Goal: Transaction & Acquisition: Obtain resource

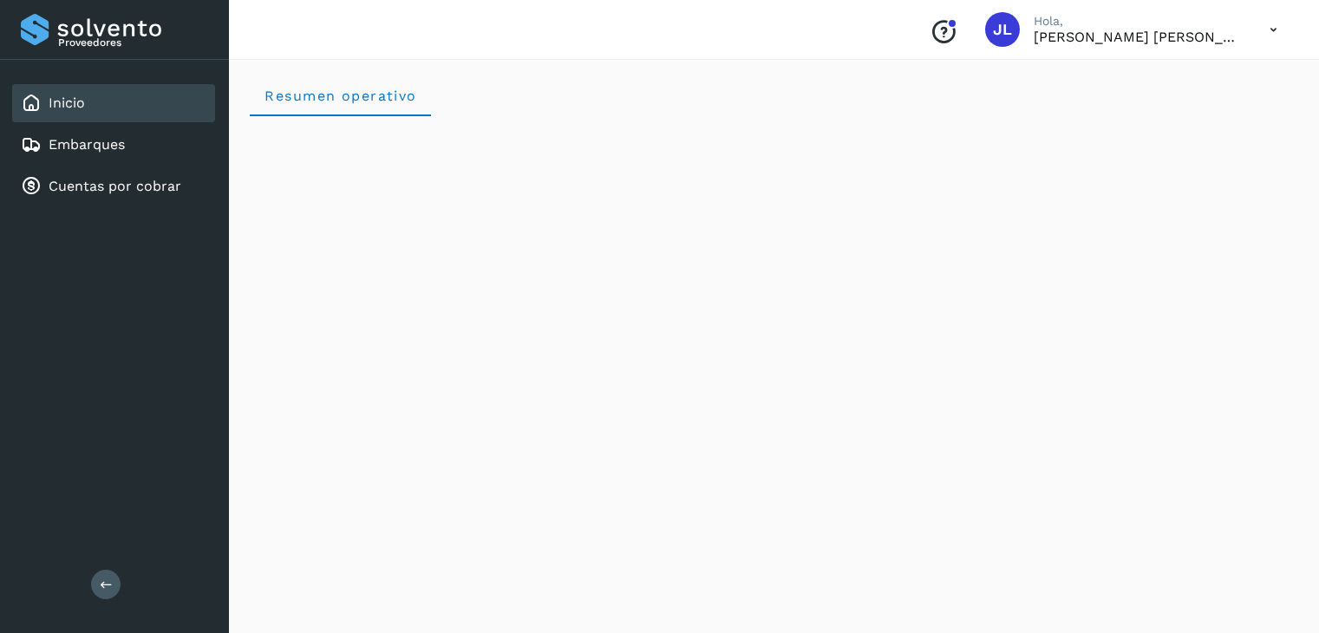
scroll to position [14, 0]
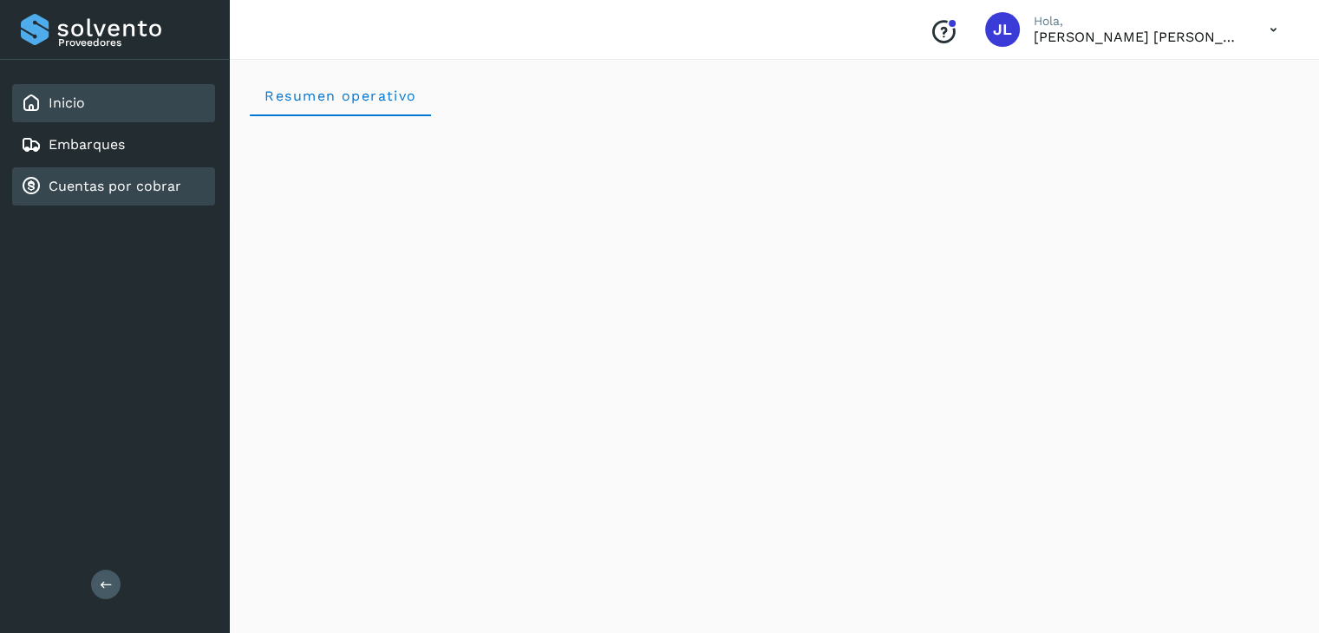
click at [105, 178] on link "Cuentas por cobrar" at bounding box center [115, 186] width 133 height 16
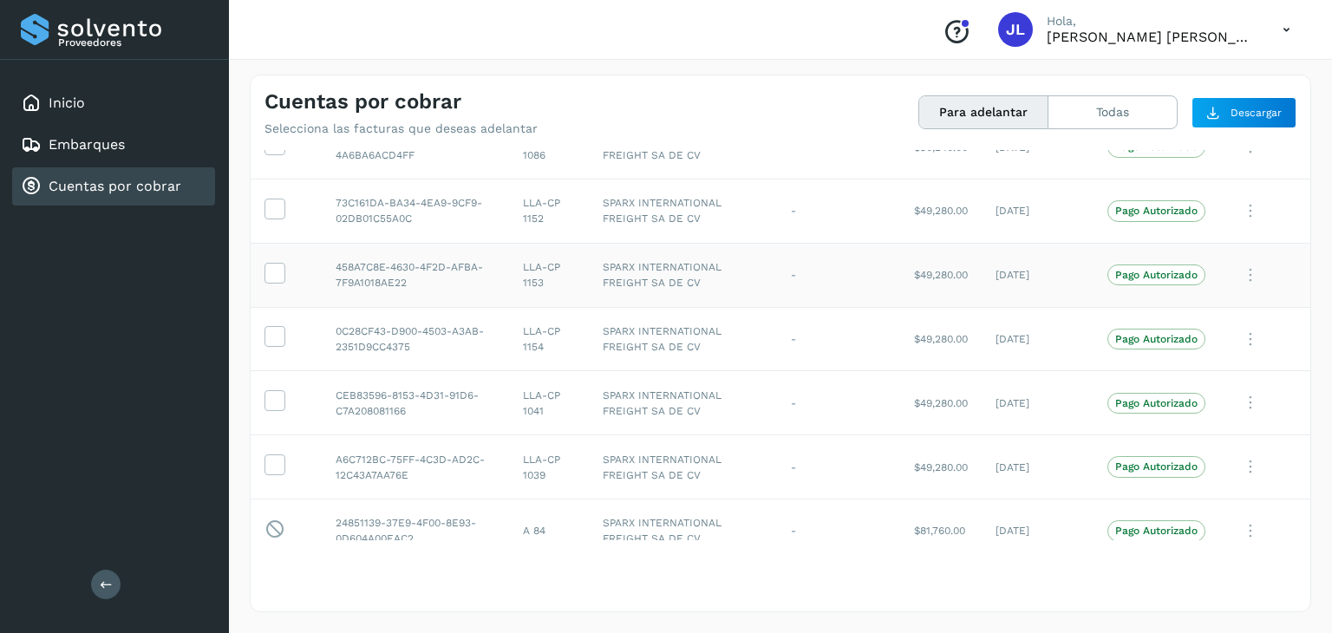
scroll to position [233, 0]
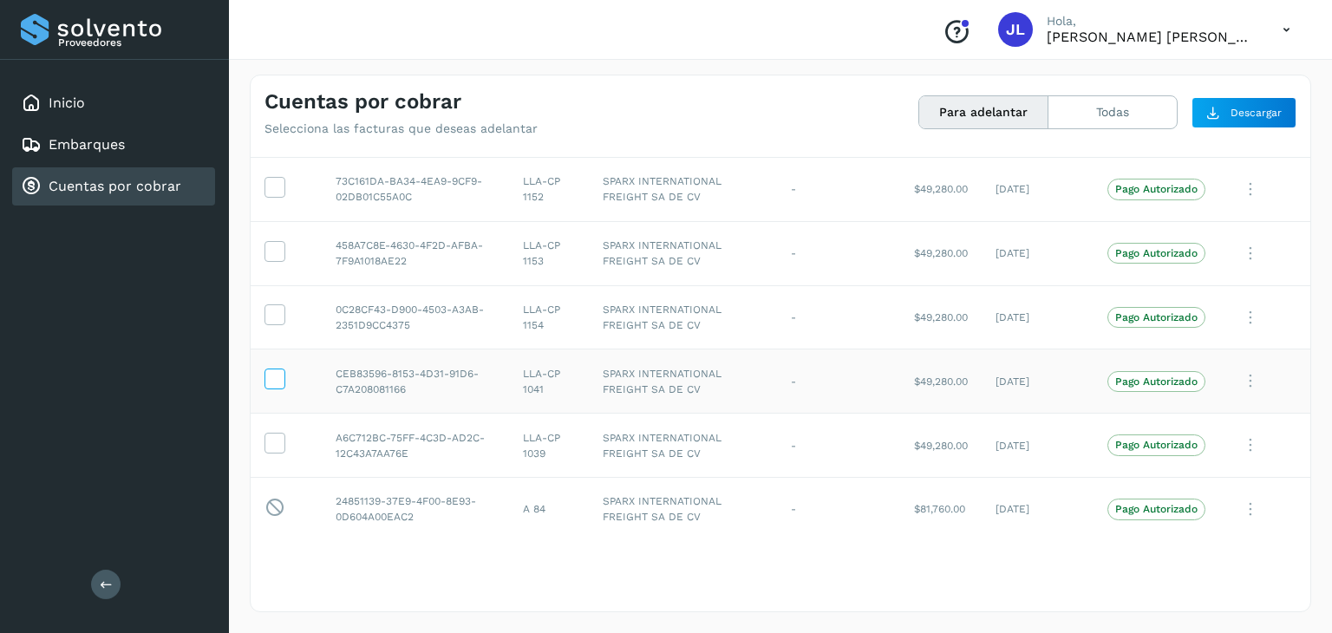
click at [277, 386] on span at bounding box center [274, 382] width 18 height 12
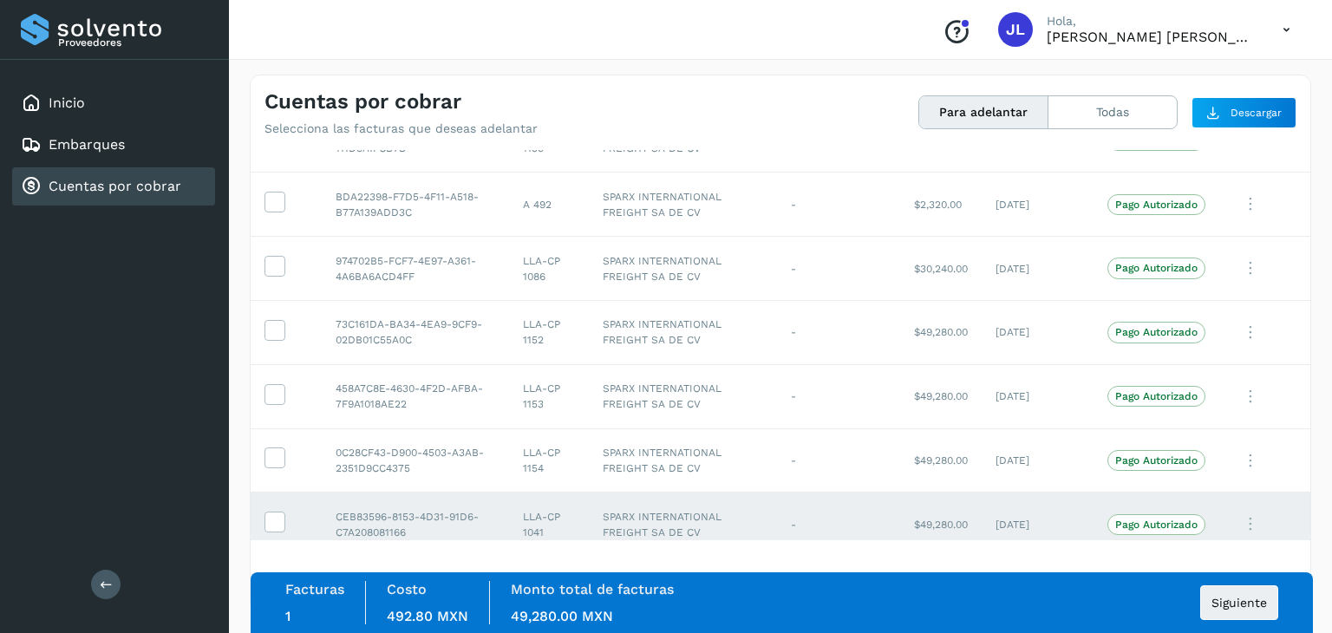
scroll to position [60, 0]
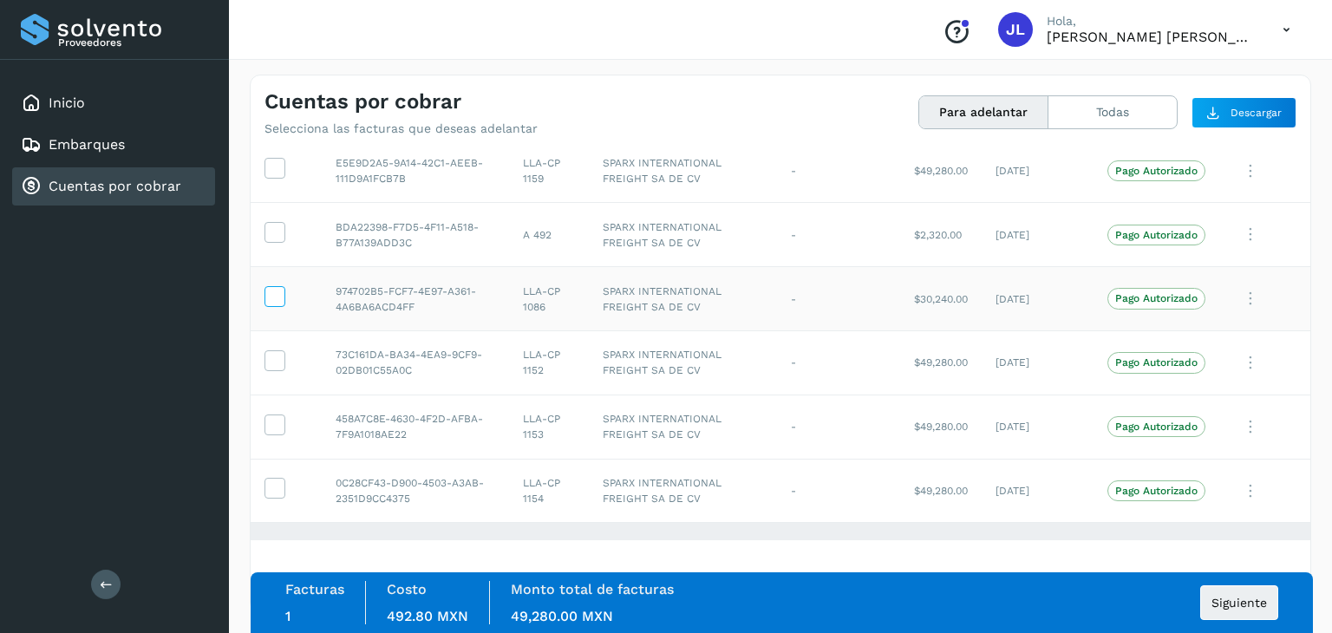
click at [284, 297] on label at bounding box center [275, 296] width 21 height 21
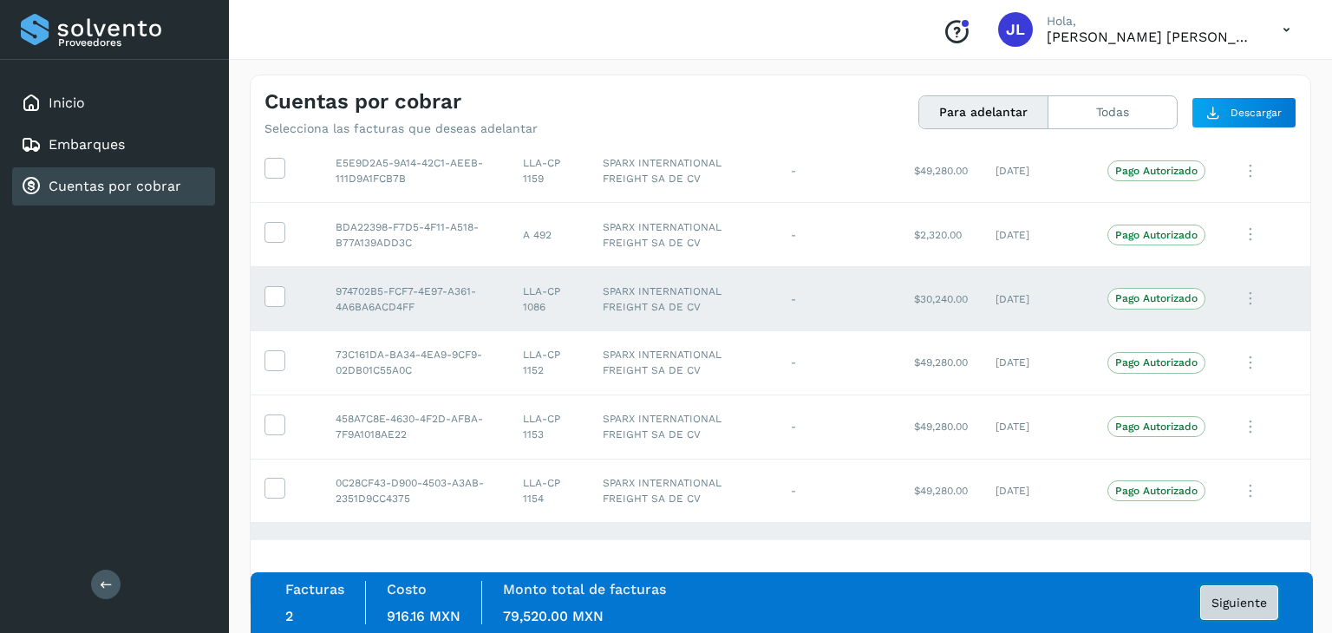
click at [1227, 605] on span "Siguiente" at bounding box center [1240, 603] width 56 height 12
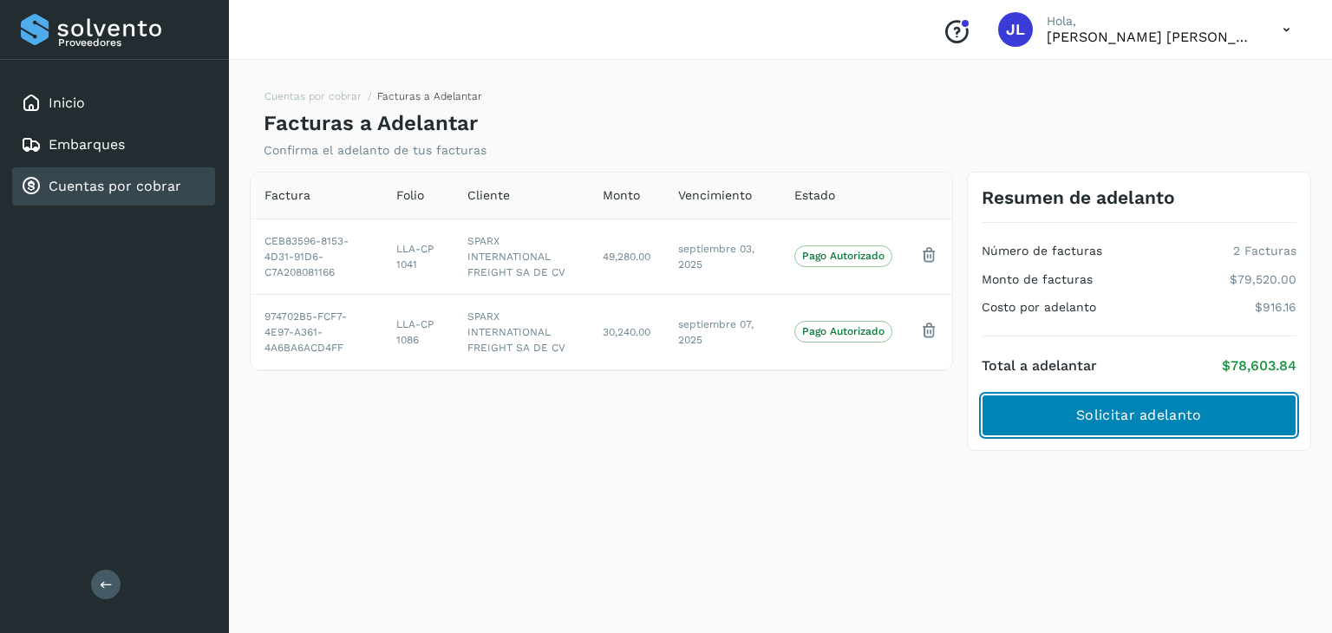
click at [1103, 414] on span "Solicitar adelanto" at bounding box center [1138, 415] width 125 height 19
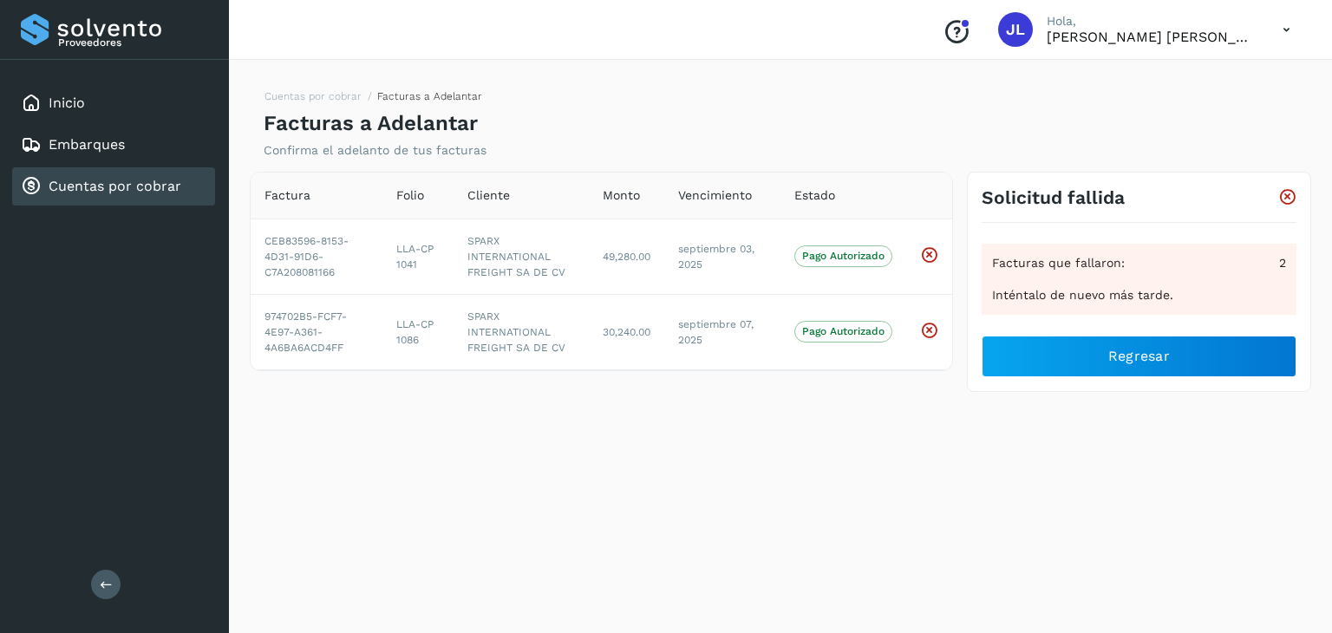
click at [1274, 188] on div "Solicitud fallida" at bounding box center [1139, 197] width 315 height 22
click at [1277, 189] on div "Solicitud fallida" at bounding box center [1139, 197] width 315 height 22
click at [1285, 191] on icon at bounding box center [1288, 197] width 18 height 18
click at [1288, 202] on icon at bounding box center [1288, 197] width 18 height 18
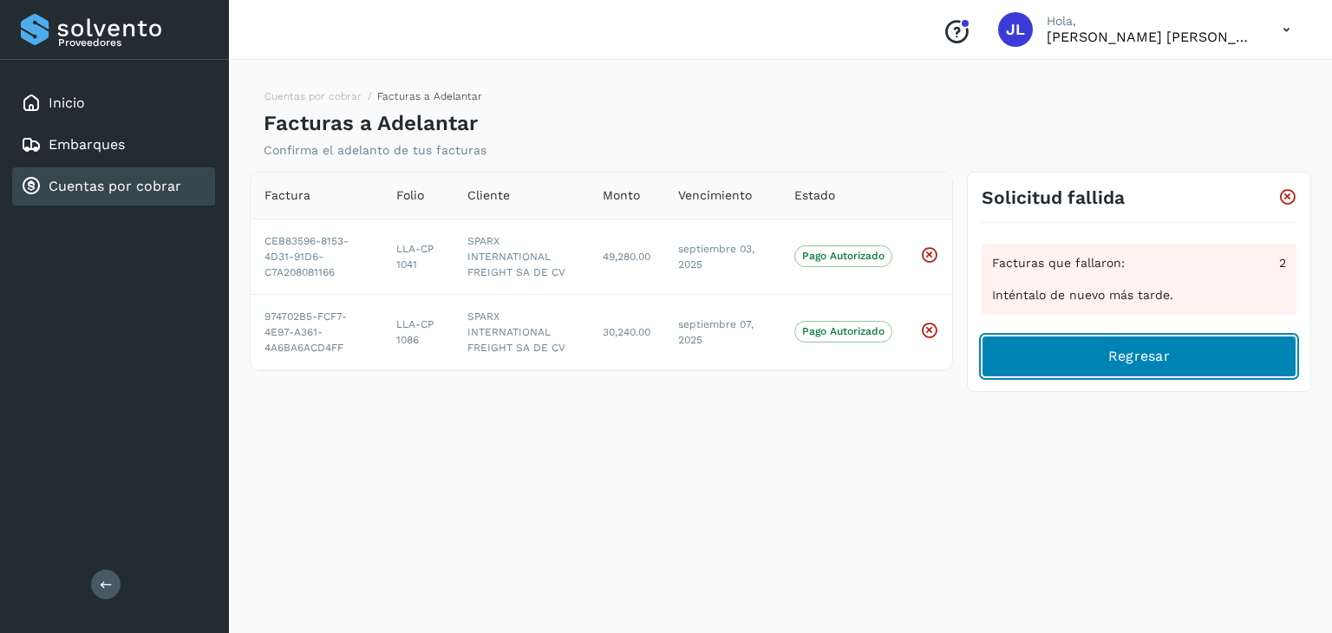
click at [1086, 348] on button "Regresar" at bounding box center [1139, 357] width 315 height 42
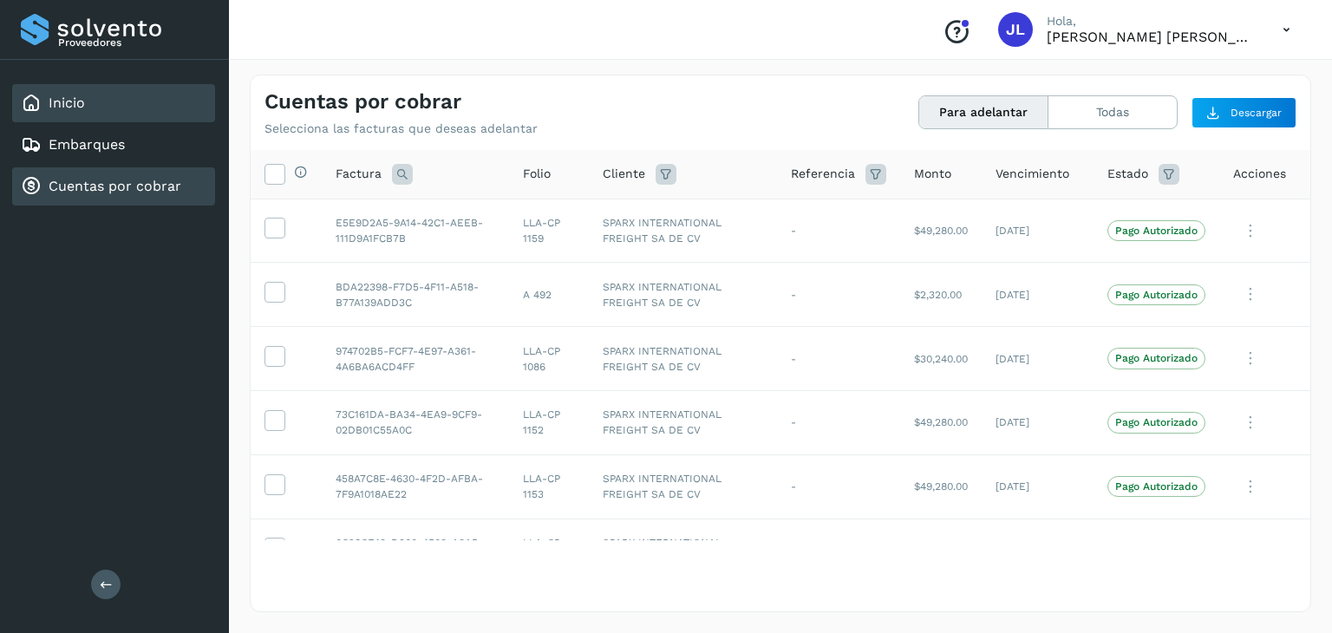
click at [103, 95] on div "Inicio" at bounding box center [113, 103] width 203 height 38
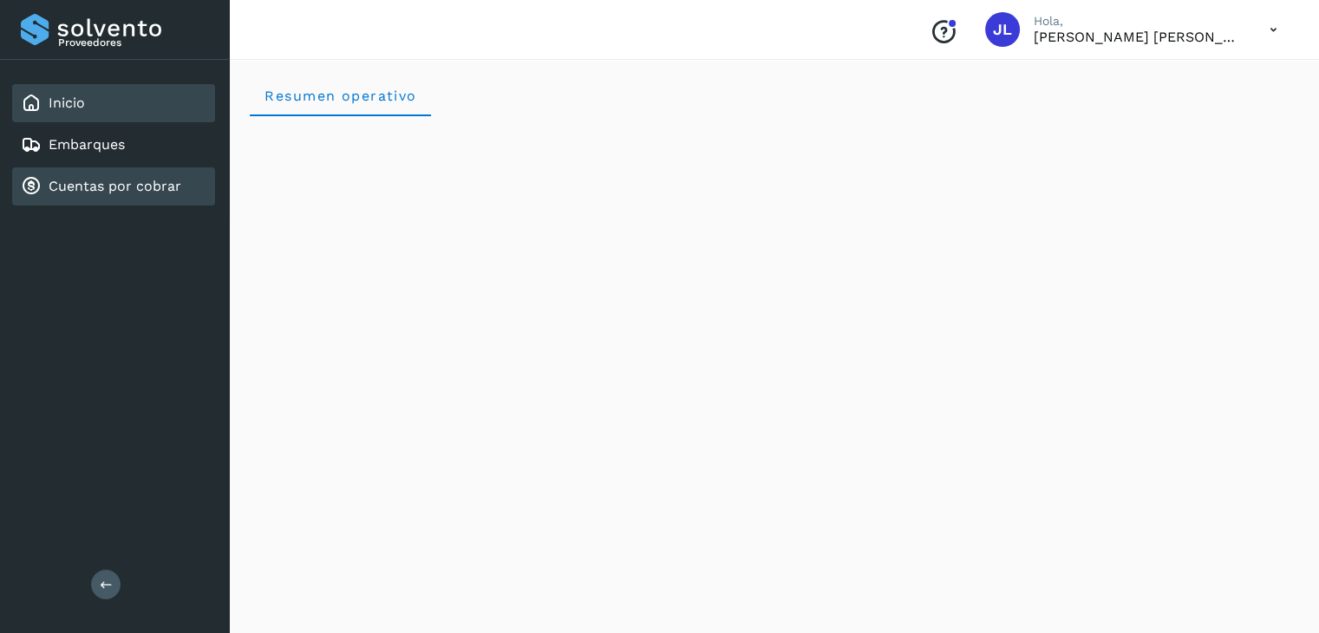
click at [136, 181] on link "Cuentas por cobrar" at bounding box center [115, 186] width 133 height 16
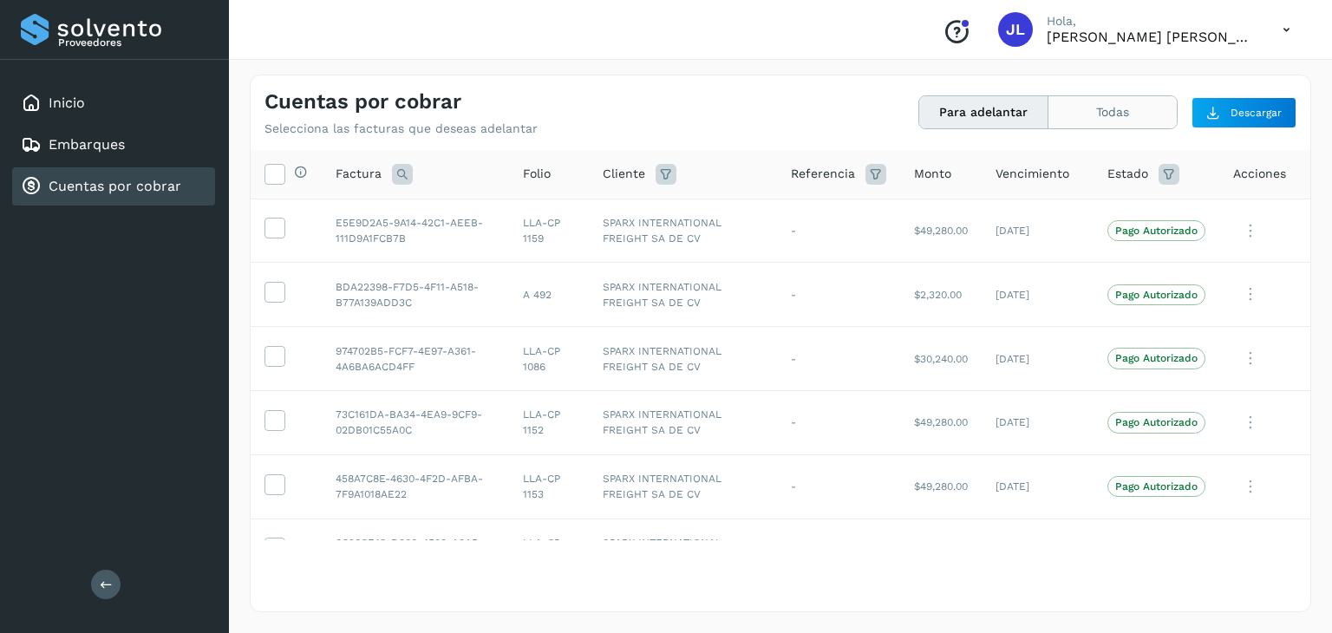
click at [1118, 119] on button "Todas" at bounding box center [1113, 112] width 128 height 32
click at [971, 29] on div at bounding box center [965, 23] width 10 height 10
click at [1277, 29] on icon at bounding box center [1287, 30] width 36 height 36
click at [1122, 32] on div at bounding box center [666, 316] width 1332 height 633
drag, startPoint x: 1090, startPoint y: 32, endPoint x: 1070, endPoint y: 29, distance: 20.2
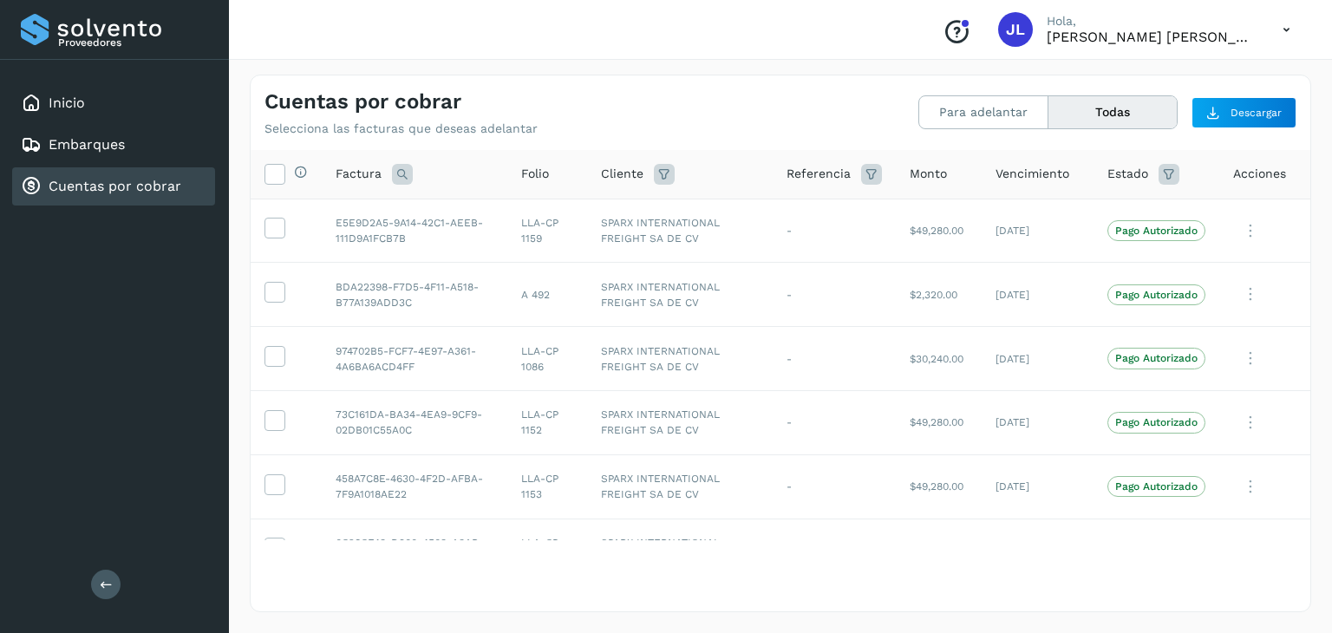
click at [1069, 29] on div "Conoce nuestros beneficios [PERSON_NAME], [PERSON_NAME] [PERSON_NAME] [PERSON_N…" at bounding box center [1117, 30] width 376 height 40
click at [1033, 30] on div "JL" at bounding box center [1015, 29] width 35 height 35
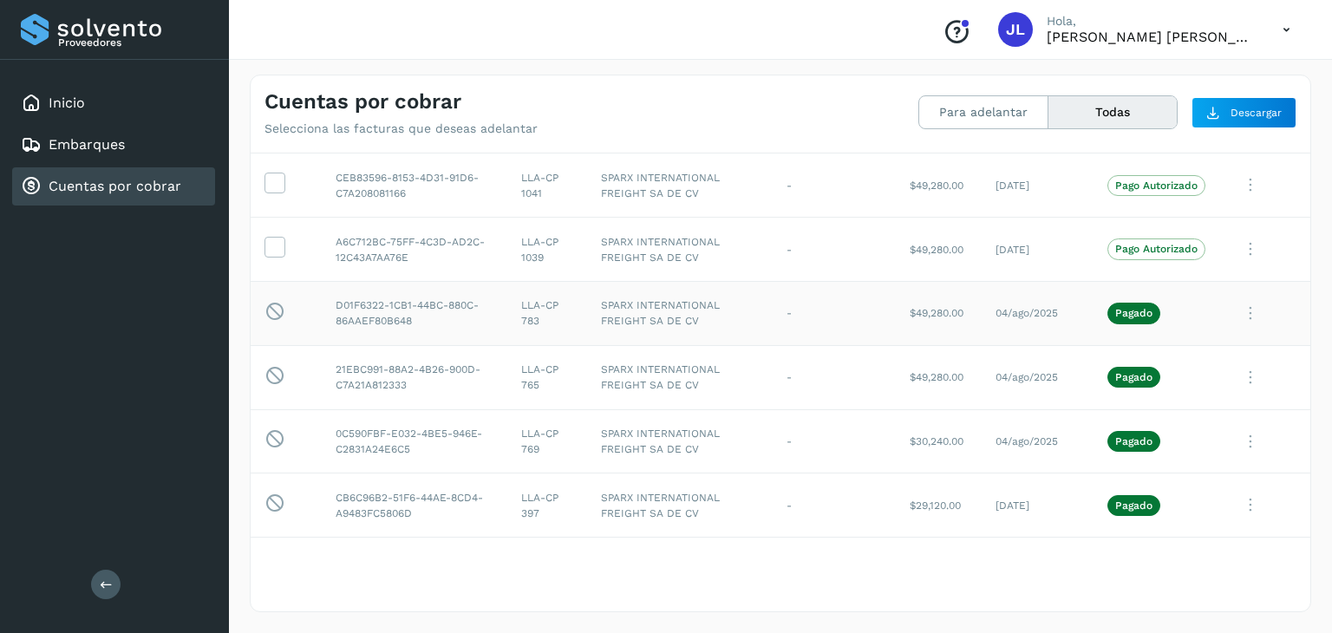
scroll to position [434, 0]
